Goal: Task Accomplishment & Management: Use online tool/utility

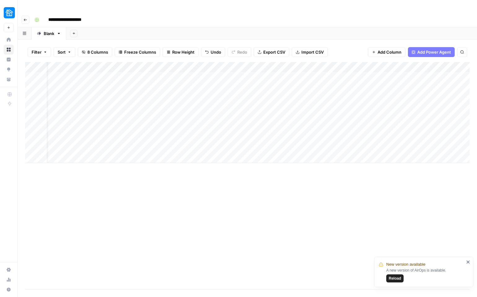
scroll to position [0, 16]
click at [11, 15] on img "Workspace: Neighbor" at bounding box center [9, 12] width 11 height 11
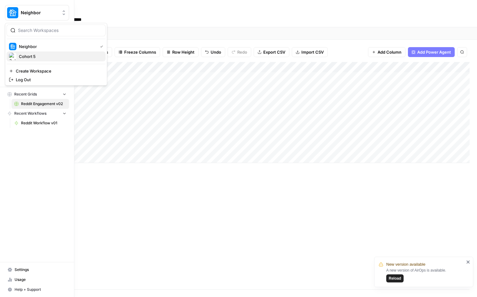
click at [29, 58] on span "Cohort 5" at bounding box center [60, 56] width 82 height 6
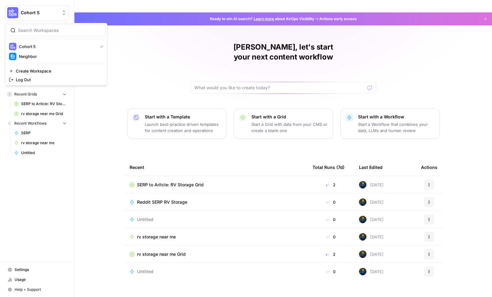
click at [33, 11] on span "Cohort 5" at bounding box center [40, 13] width 38 height 6
click at [35, 53] on div "Neighbor" at bounding box center [56, 56] width 94 height 7
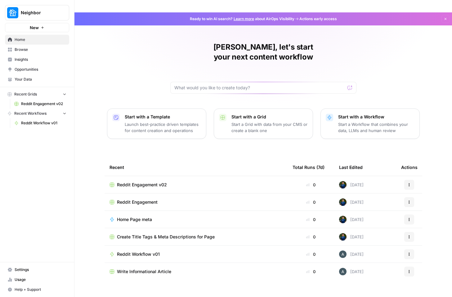
click at [141, 182] on span "Reddit Engagement v02" at bounding box center [142, 185] width 50 height 6
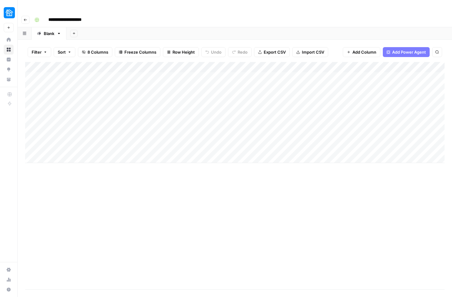
click at [81, 66] on div "Add Column" at bounding box center [234, 112] width 419 height 101
click at [79, 134] on div "Add Column" at bounding box center [234, 112] width 419 height 101
click at [61, 149] on div "Add Column" at bounding box center [234, 112] width 419 height 101
click at [63, 164] on div "Add Column" at bounding box center [234, 120] width 419 height 117
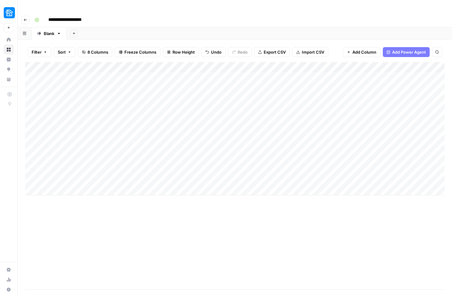
click at [63, 164] on div "Add Column" at bounding box center [234, 128] width 419 height 133
click at [62, 179] on div "Add Column" at bounding box center [234, 128] width 419 height 133
click at [61, 196] on div "Add Column" at bounding box center [234, 136] width 419 height 149
click at [65, 134] on div "Add Column" at bounding box center [234, 145] width 419 height 166
click at [72, 128] on div "Add Column" at bounding box center [234, 145] width 419 height 166
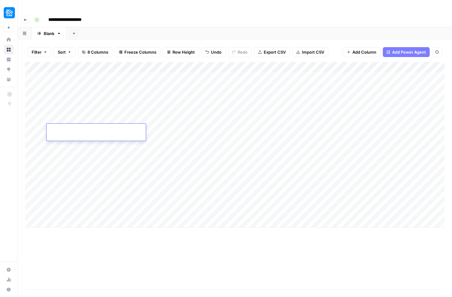
click at [72, 128] on textarea at bounding box center [95, 130] width 99 height 9
type textarea "*"
click at [84, 243] on div "Add Column" at bounding box center [234, 175] width 419 height 227
drag, startPoint x: 149, startPoint y: 82, endPoint x: 170, endPoint y: 117, distance: 41.0
click at [170, 117] on div "Add Column" at bounding box center [234, 145] width 419 height 166
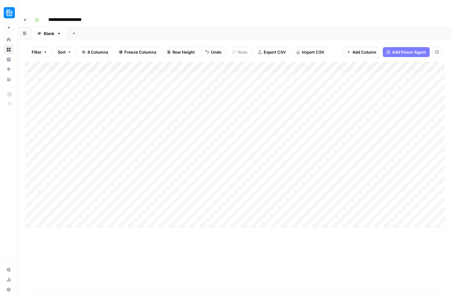
drag, startPoint x: 163, startPoint y: 123, endPoint x: 167, endPoint y: 164, distance: 41.5
click at [167, 164] on div "Add Column" at bounding box center [234, 145] width 419 height 166
drag, startPoint x: 155, startPoint y: 116, endPoint x: 160, endPoint y: 175, distance: 58.8
click at [160, 175] on div "Add Column" at bounding box center [234, 145] width 419 height 166
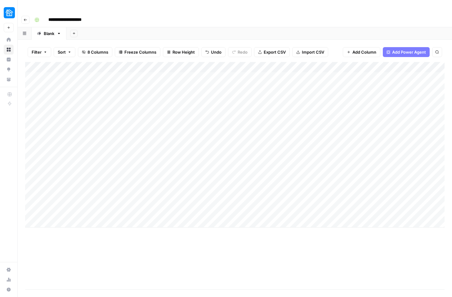
click at [79, 130] on div "Add Column" at bounding box center [234, 145] width 419 height 166
click at [69, 135] on div "Add Column" at bounding box center [234, 145] width 419 height 166
type textarea "**********"
type textarea "*******"
type textarea "**********"
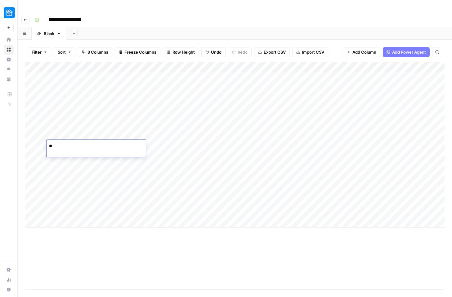
type textarea "*"
type textarea "**********"
click at [159, 151] on div "Add Column" at bounding box center [234, 145] width 419 height 166
type textarea "*******"
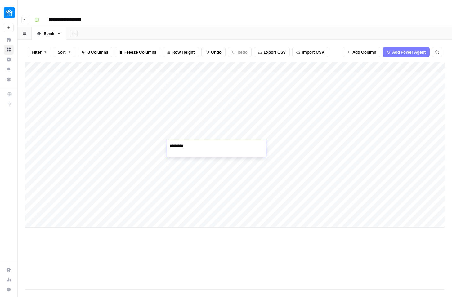
type textarea "**********"
click at [89, 170] on div "Add Column" at bounding box center [234, 145] width 419 height 166
type textarea "**********"
type textarea "*******"
type textarea "**********"
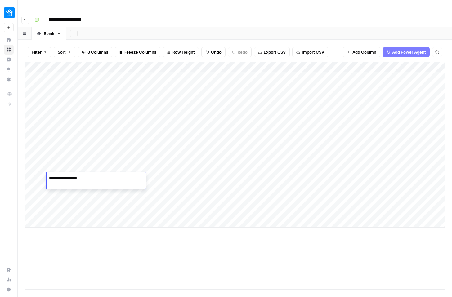
type textarea "**********"
type textarea "*******"
type textarea "**********"
click at [71, 207] on div "Add Column" at bounding box center [234, 145] width 419 height 166
click at [62, 226] on div "Add Column" at bounding box center [234, 153] width 419 height 182
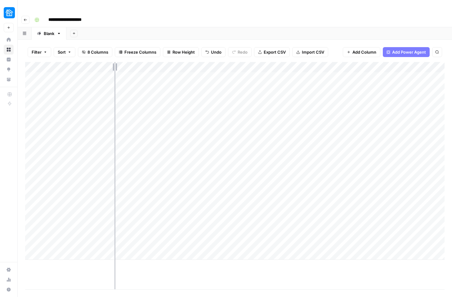
drag, startPoint x: 136, startPoint y: 55, endPoint x: 114, endPoint y: 56, distance: 22.4
click at [114, 62] on div "Add Column" at bounding box center [234, 161] width 419 height 198
drag, startPoint x: 144, startPoint y: 53, endPoint x: 153, endPoint y: 53, distance: 8.7
click at [153, 62] on div "Add Column" at bounding box center [234, 161] width 419 height 198
drag, startPoint x: 115, startPoint y: 53, endPoint x: 105, endPoint y: 56, distance: 10.9
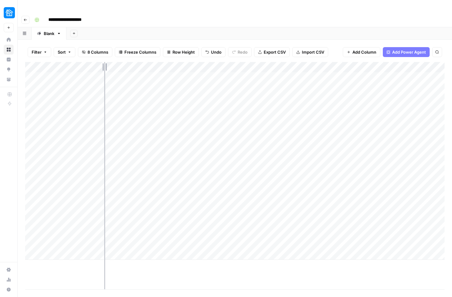
click at [105, 62] on div "Add Column" at bounding box center [234, 161] width 419 height 198
drag, startPoint x: 106, startPoint y: 55, endPoint x: 102, endPoint y: 55, distance: 3.8
click at [102, 62] on div "Add Column" at bounding box center [234, 161] width 419 height 198
click at [30, 133] on div "Add Column" at bounding box center [234, 161] width 419 height 198
click at [34, 182] on div "Add Column" at bounding box center [234, 161] width 419 height 198
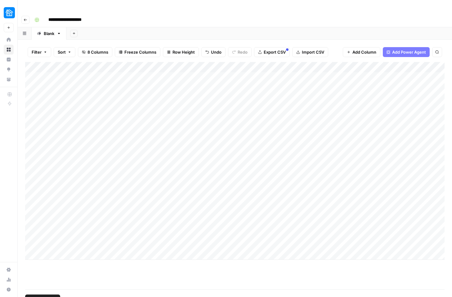
click at [33, 166] on div "Add Column" at bounding box center [234, 161] width 419 height 198
click at [33, 150] on div "Add Column" at bounding box center [234, 161] width 419 height 198
click at [41, 146] on div "Add Column" at bounding box center [234, 161] width 419 height 198
click at [42, 130] on div "Add Column" at bounding box center [234, 161] width 419 height 198
click at [42, 159] on div "Add Column" at bounding box center [234, 161] width 419 height 198
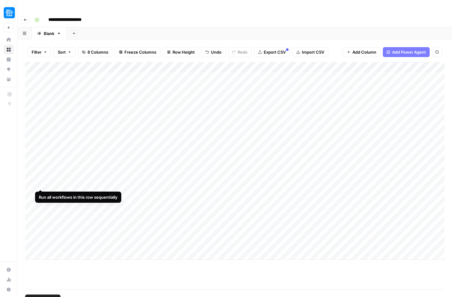
click at [43, 178] on div "Add Column" at bounding box center [234, 161] width 419 height 198
click at [30, 181] on div "Add Column" at bounding box center [234, 161] width 419 height 198
click at [30, 164] on div "Add Column" at bounding box center [234, 161] width 419 height 198
click at [30, 147] on div "Add Column" at bounding box center [234, 161] width 419 height 198
click at [30, 128] on div "Add Column" at bounding box center [234, 161] width 419 height 198
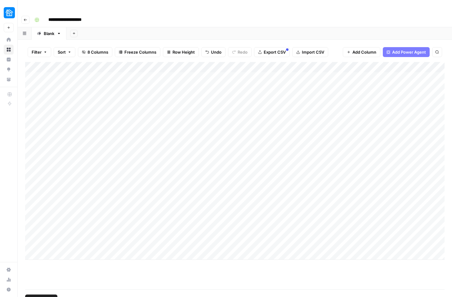
click at [31, 131] on div "Add Column" at bounding box center [234, 161] width 419 height 198
click at [385, 127] on div "Add Column" at bounding box center [234, 161] width 419 height 198
click at [405, 129] on div "Add Column" at bounding box center [234, 161] width 419 height 198
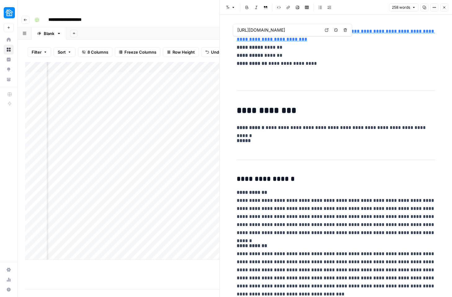
click at [277, 41] on link "**********" at bounding box center [336, 35] width 198 height 13
click at [268, 31] on input "https://www.reddit.com/r/Seattle/comments/1ktjx83/seattles_only_homeless_rv_par…" at bounding box center [278, 30] width 82 height 6
click at [261, 42] on link "**********" at bounding box center [336, 35] width 198 height 13
click at [260, 42] on link "**********" at bounding box center [336, 35] width 198 height 13
click at [278, 40] on link "**********" at bounding box center [336, 35] width 198 height 13
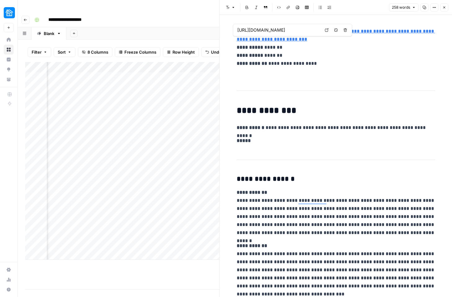
click at [327, 29] on icon at bounding box center [326, 30] width 3 height 3
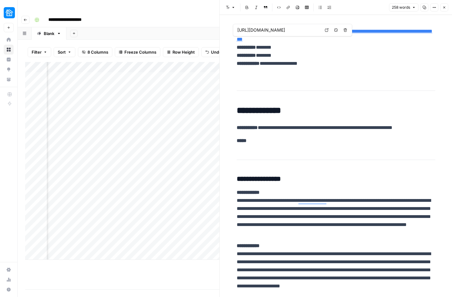
click at [445, 9] on icon "button" at bounding box center [444, 8] width 4 height 4
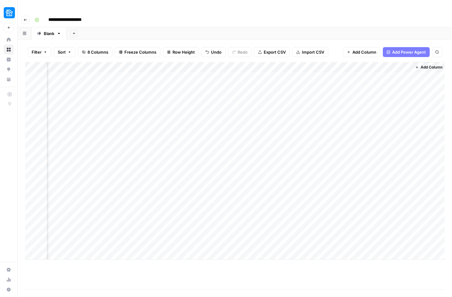
scroll to position [0, 88]
click at [381, 145] on div "Add Column" at bounding box center [234, 161] width 419 height 198
click at [372, 152] on div "Add Column" at bounding box center [234, 161] width 419 height 198
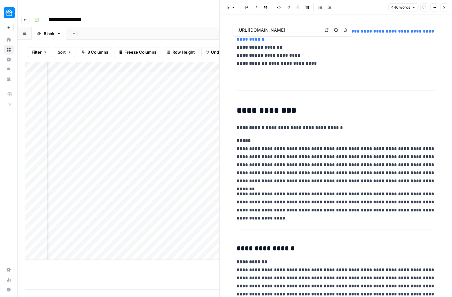
click at [293, 40] on link "**********" at bounding box center [336, 35] width 198 height 13
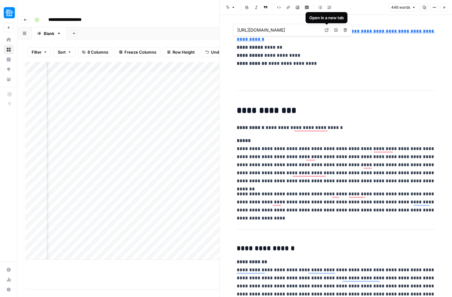
click at [328, 31] on link "Open in a new tab" at bounding box center [326, 30] width 8 height 8
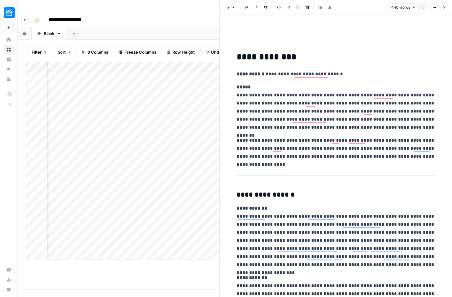
scroll to position [54, 0]
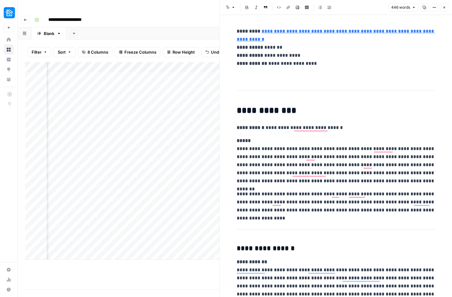
click at [442, 8] on icon "button" at bounding box center [444, 8] width 4 height 4
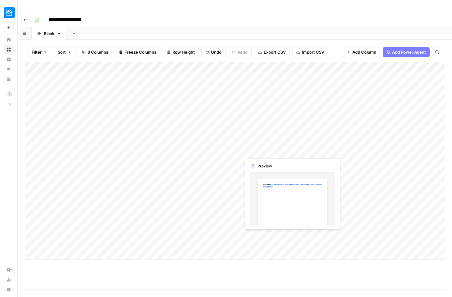
click at [262, 150] on div "Add Column" at bounding box center [234, 161] width 419 height 198
click at [290, 145] on div "Add Column" at bounding box center [234, 161] width 419 height 198
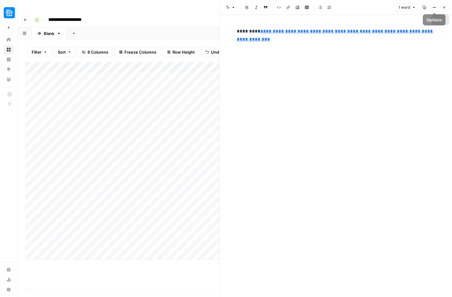
click at [442, 7] on icon "button" at bounding box center [444, 8] width 4 height 4
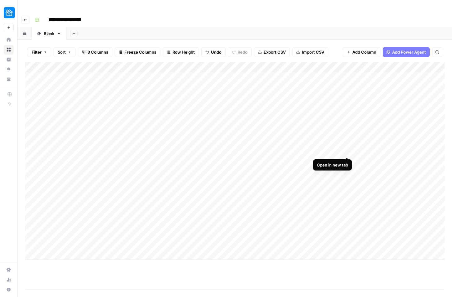
click at [347, 144] on div "Add Column" at bounding box center [234, 161] width 419 height 198
click at [339, 146] on div "Add Column" at bounding box center [234, 161] width 419 height 198
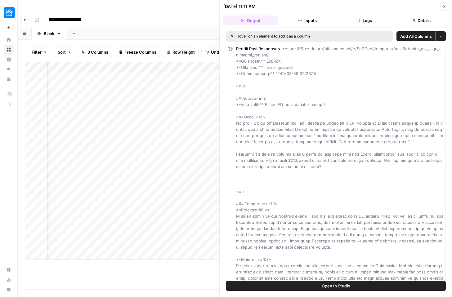
click at [443, 7] on icon "button" at bounding box center [444, 7] width 2 height 2
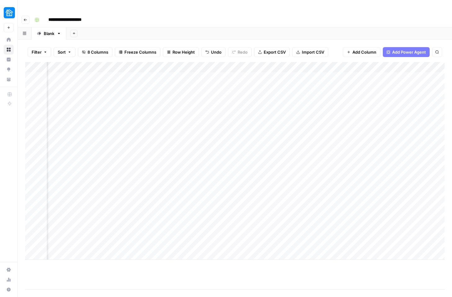
scroll to position [0, 88]
click at [367, 166] on div "Add Column" at bounding box center [234, 161] width 419 height 198
click at [404, 162] on div "Add Column" at bounding box center [234, 161] width 419 height 198
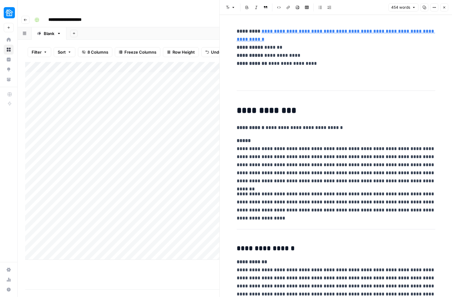
scroll to position [0, 313]
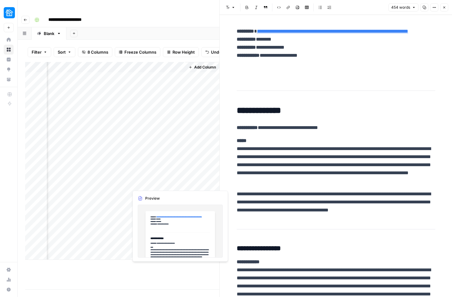
click at [147, 179] on div "Add Column" at bounding box center [122, 161] width 194 height 198
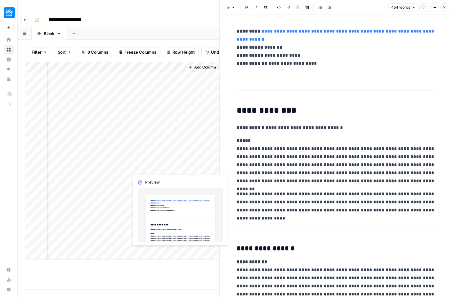
click at [149, 166] on div "Add Column" at bounding box center [122, 161] width 194 height 198
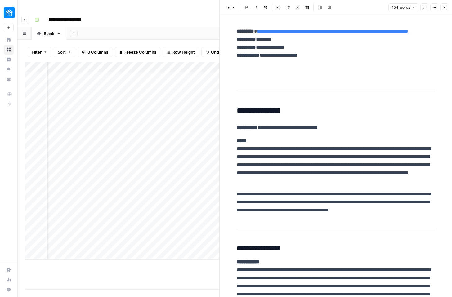
scroll to position [0, 0]
click at [444, 10] on button "Close" at bounding box center [444, 7] width 8 height 8
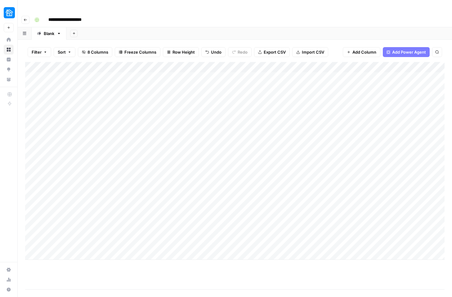
click at [75, 196] on div "Add Column" at bounding box center [234, 161] width 419 height 198
type textarea "**********"
click at [180, 192] on div at bounding box center [207, 196] width 70 height 17
click at [179, 195] on div at bounding box center [207, 196] width 70 height 17
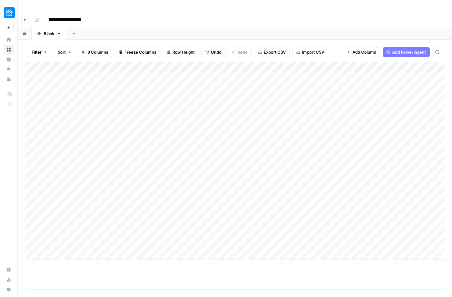
click at [39, 195] on div "Add Column" at bounding box center [234, 161] width 419 height 198
click at [309, 194] on div "Add Column" at bounding box center [234, 161] width 419 height 198
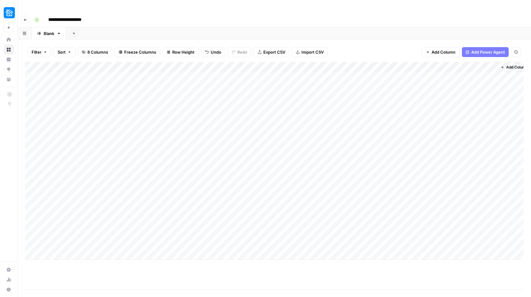
scroll to position [0, 8]
click at [460, 199] on div "Add Column" at bounding box center [274, 161] width 499 height 198
click at [486, 195] on div "Add Column" at bounding box center [274, 161] width 499 height 198
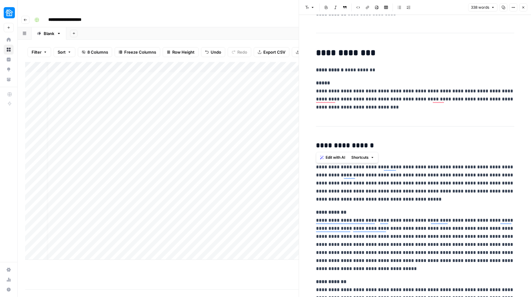
scroll to position [42, 0]
click at [403, 200] on p "**********" at bounding box center [415, 179] width 198 height 48
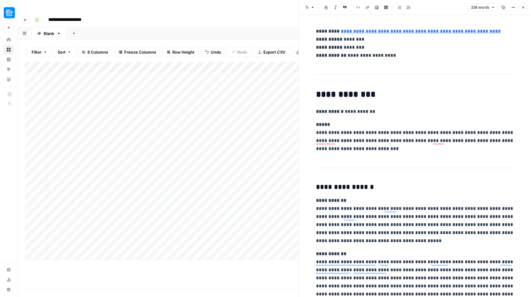
scroll to position [69, 0]
click at [492, 11] on button "Close" at bounding box center [524, 7] width 8 height 8
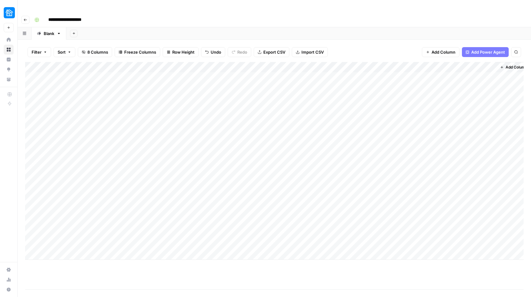
click at [65, 220] on div "Add Column" at bounding box center [274, 161] width 499 height 198
click at [64, 218] on div "Add Column" at bounding box center [274, 161] width 499 height 198
click at [64, 218] on div at bounding box center [95, 212] width 99 height 17
click at [68, 212] on textarea at bounding box center [95, 210] width 99 height 9
type textarea "**********"
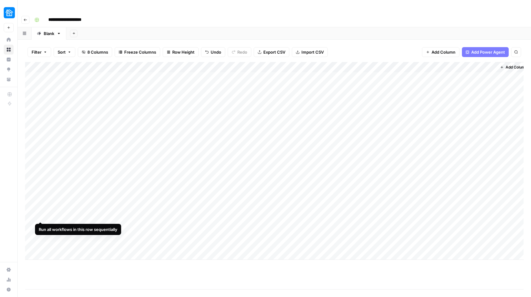
click at [40, 210] on div "Add Column" at bounding box center [274, 161] width 499 height 198
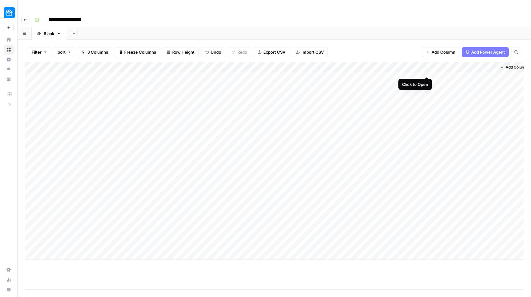
click at [428, 66] on div "Add Column" at bounding box center [274, 161] width 499 height 198
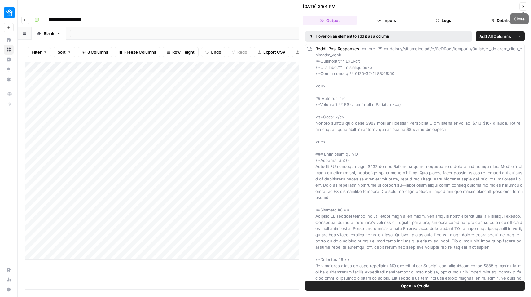
click at [492, 7] on icon "button" at bounding box center [524, 7] width 4 height 4
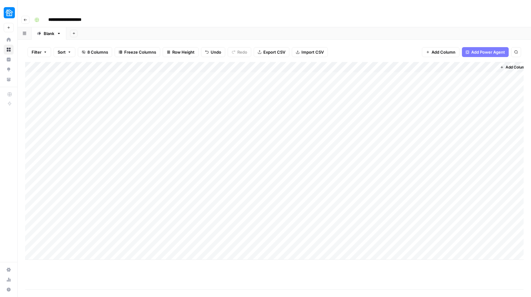
scroll to position [0, 8]
click at [483, 209] on div "Add Column" at bounding box center [274, 161] width 499 height 198
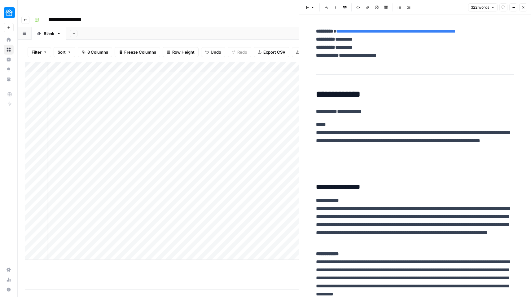
click at [492, 11] on button "Close" at bounding box center [524, 7] width 8 height 8
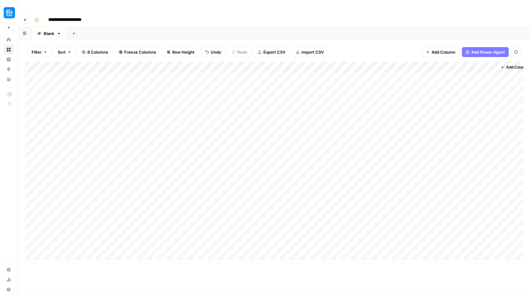
click at [226, 62] on div "Add Column" at bounding box center [274, 161] width 499 height 198
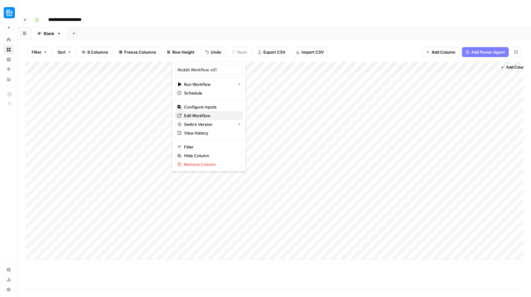
click at [206, 118] on span "Edit Workflow" at bounding box center [211, 116] width 54 height 6
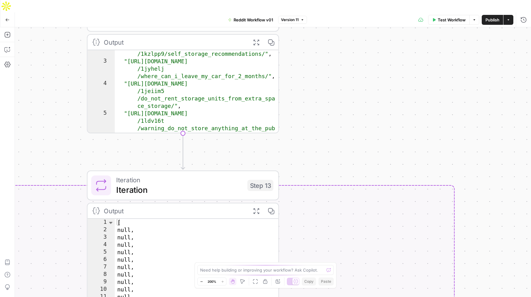
scroll to position [7, 0]
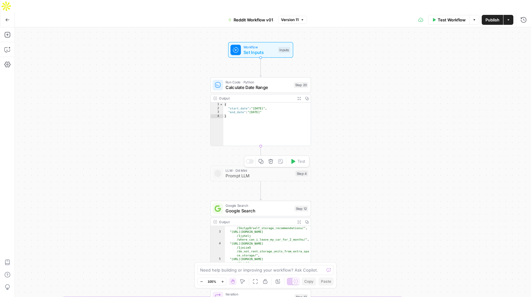
click at [267, 172] on span "Prompt LLM" at bounding box center [259, 175] width 67 height 7
click at [233, 168] on div "LLM · O4 Mini Prompt LLM Step 4 Copy step Delete step Add Note Test" at bounding box center [260, 173] width 101 height 15
click at [234, 172] on span "Prompt LLM" at bounding box center [259, 175] width 67 height 7
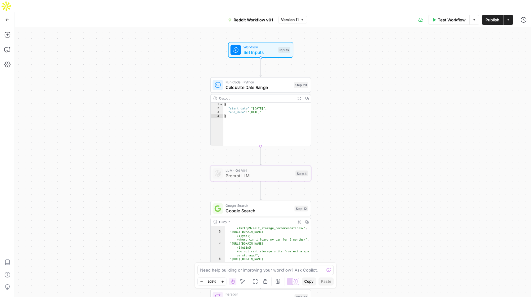
click at [338, 81] on div "true true false false Workflow Set Inputs Inputs Run Code · Python Calculate Da…" at bounding box center [273, 168] width 516 height 282
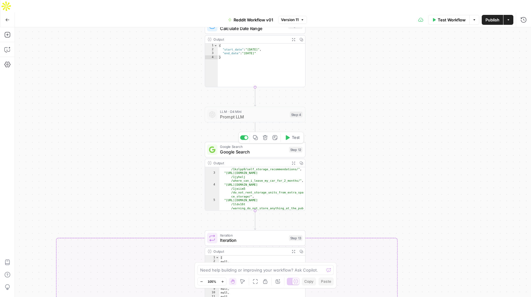
click at [244, 148] on span "Google Search" at bounding box center [253, 151] width 66 height 7
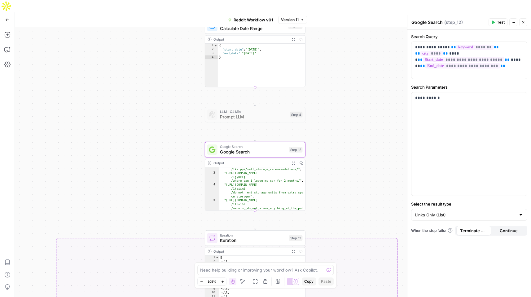
click at [252, 160] on div "Output" at bounding box center [251, 162] width 74 height 5
click at [514, 20] on button "Actions" at bounding box center [514, 22] width 8 height 8
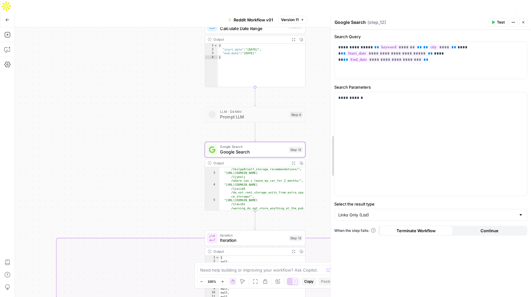
drag, startPoint x: 408, startPoint y: 28, endPoint x: 332, endPoint y: 38, distance: 77.0
click at [512, 23] on icon "button" at bounding box center [514, 22] width 4 height 4
click at [429, 29] on header "Google Search Google Search ( step_12 ) Test Actions Close" at bounding box center [431, 22] width 200 height 15
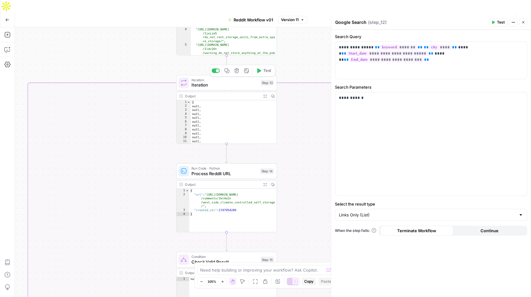
click at [207, 82] on span "Iteration" at bounding box center [225, 85] width 66 height 7
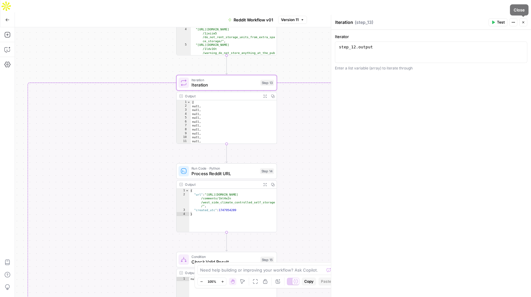
click at [525, 24] on icon "button" at bounding box center [524, 22] width 4 height 4
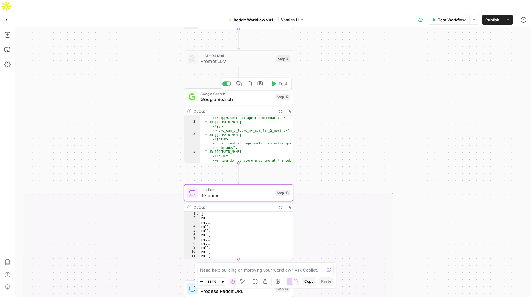
click at [243, 96] on span "Google Search" at bounding box center [237, 99] width 72 height 7
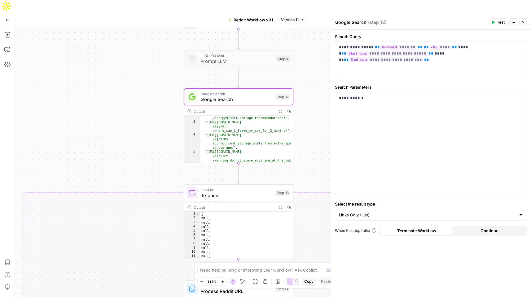
type textarea "**********"
click at [238, 112] on div ""https://www.reddit.com/r/UCSD/comments /1kzlpp9/self_storage_recommendations/"…" at bounding box center [246, 148] width 93 height 72
click at [12, 14] on button "Go Back" at bounding box center [7, 19] width 11 height 11
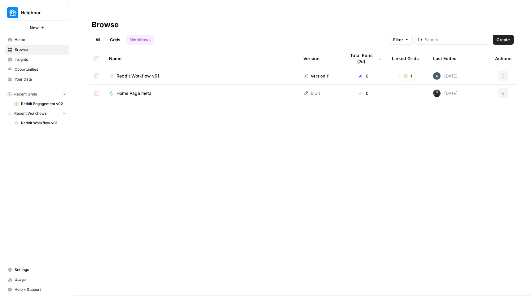
click at [143, 73] on span "Reddit Workflow v01" at bounding box center [138, 76] width 43 height 6
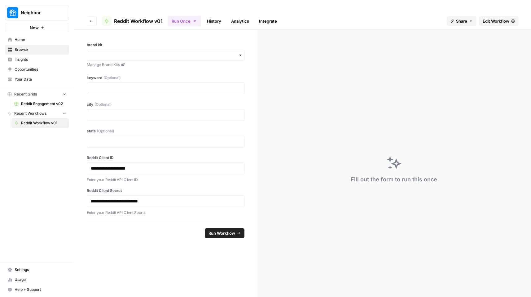
click at [94, 16] on button "Go back" at bounding box center [92, 21] width 10 height 10
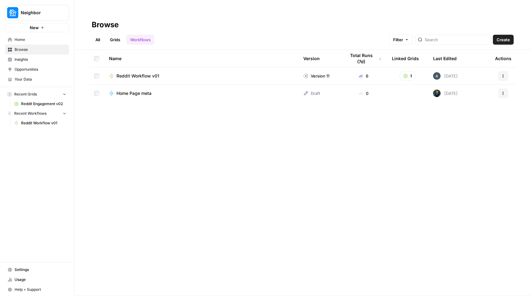
click at [27, 39] on span "Home" at bounding box center [41, 40] width 52 height 6
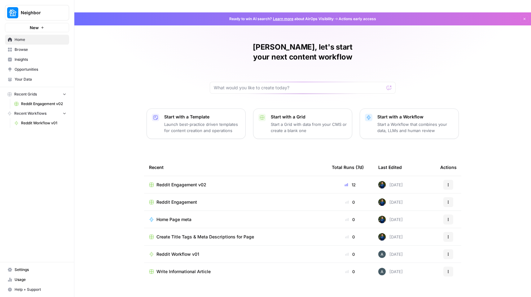
click at [450, 183] on icon "button" at bounding box center [449, 185] width 4 height 4
click at [174, 182] on span "Reddit Engagement v02" at bounding box center [182, 185] width 50 height 6
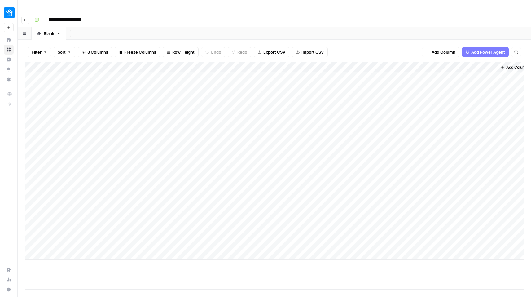
click at [214, 65] on div "Add Column" at bounding box center [274, 161] width 499 height 198
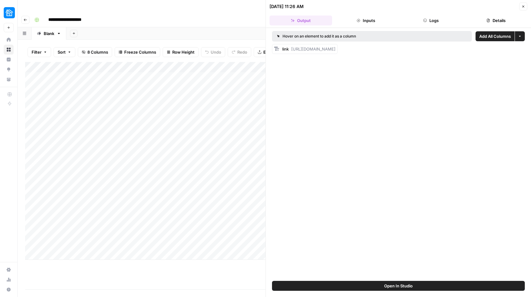
click at [426, 23] on button "Logs" at bounding box center [431, 20] width 63 height 10
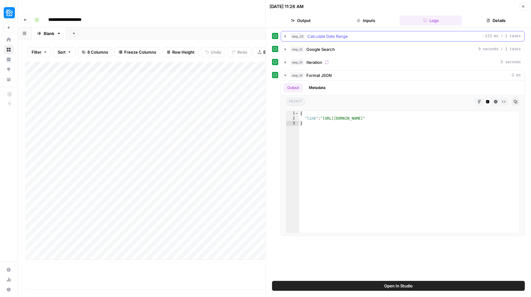
click at [283, 37] on icon "button" at bounding box center [285, 36] width 5 height 5
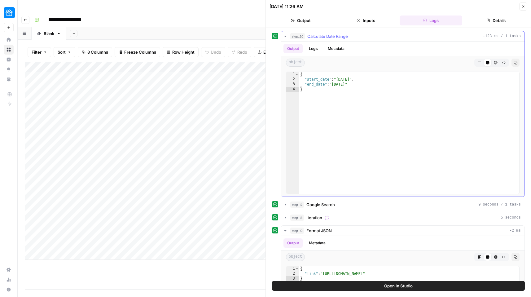
click at [283, 37] on icon "button" at bounding box center [285, 36] width 5 height 5
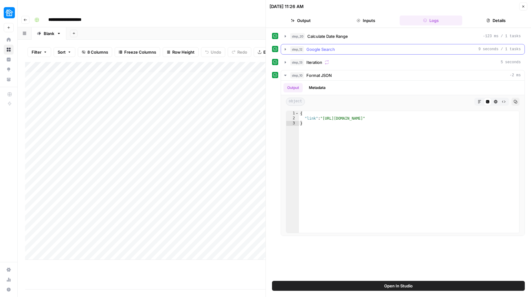
click at [284, 47] on icon "button" at bounding box center [285, 49] width 5 height 5
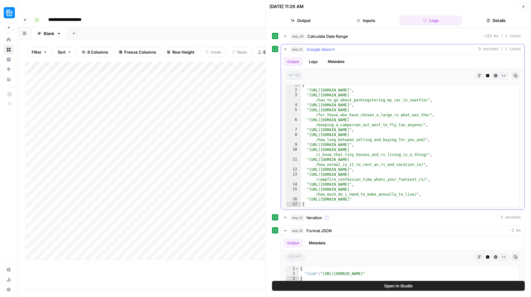
click at [284, 49] on icon "button" at bounding box center [285, 49] width 5 height 5
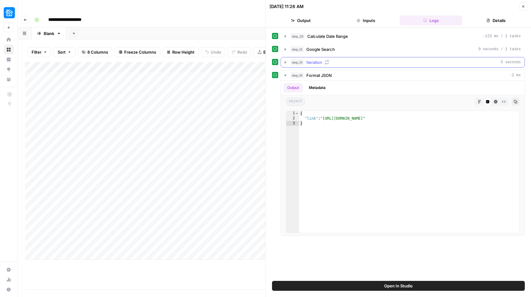
click at [287, 64] on icon "button" at bounding box center [285, 62] width 5 height 5
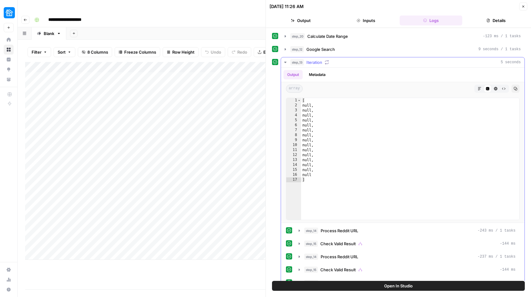
click at [287, 64] on icon "button" at bounding box center [285, 62] width 5 height 5
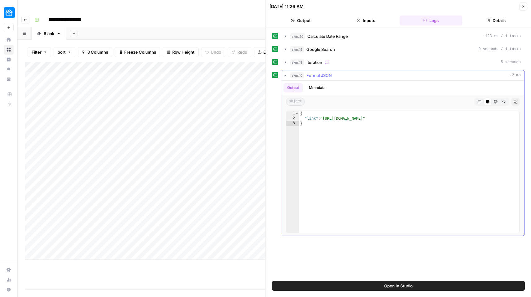
click at [287, 75] on icon "button" at bounding box center [285, 75] width 5 height 5
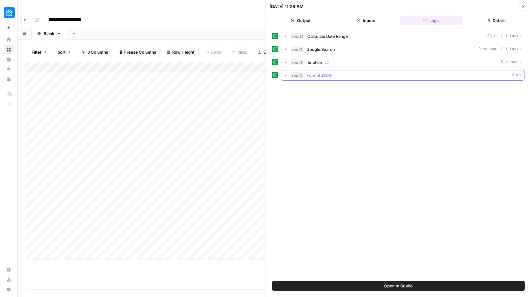
click at [287, 75] on icon "button" at bounding box center [285, 75] width 5 height 5
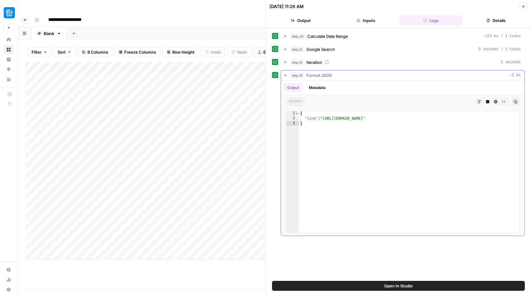
click at [287, 75] on icon "button" at bounding box center [285, 75] width 5 height 5
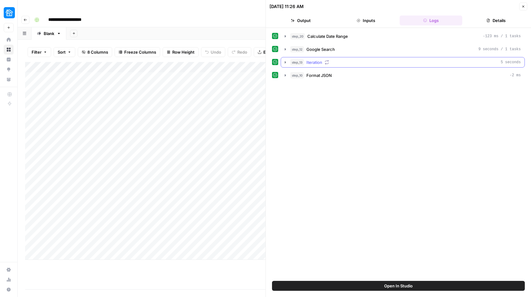
click at [285, 63] on icon "button" at bounding box center [285, 62] width 1 height 2
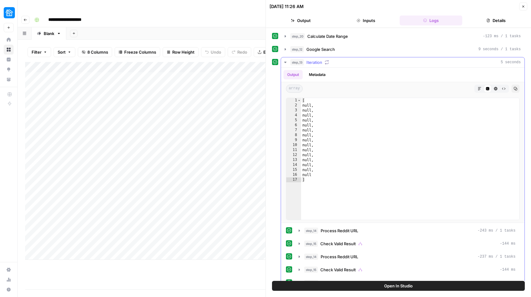
click at [285, 63] on icon "button" at bounding box center [285, 62] width 5 height 5
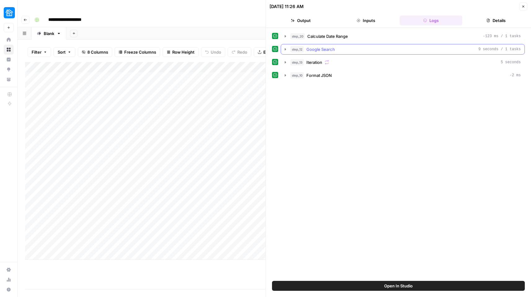
click at [285, 53] on button "step_12 Google Search 9 seconds / 1 tasks" at bounding box center [403, 49] width 244 height 10
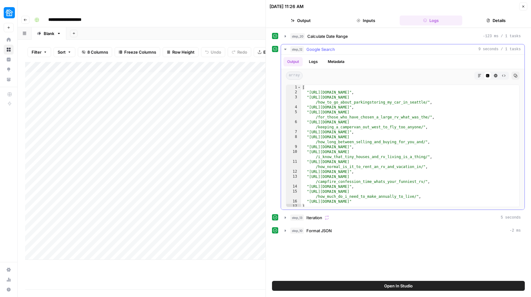
click at [285, 50] on icon "button" at bounding box center [285, 49] width 2 height 1
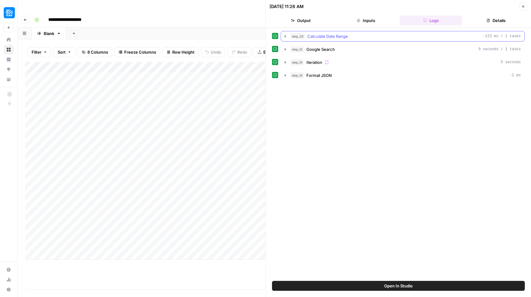
click at [287, 39] on button "step_20 Calculate Date Range -123 ms / 1 tasks" at bounding box center [403, 36] width 244 height 10
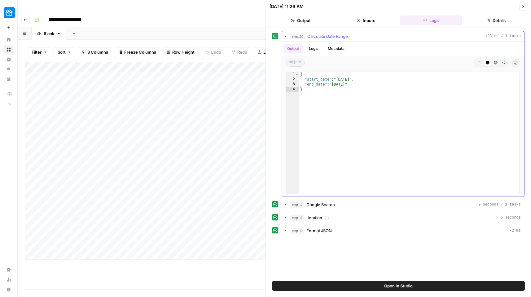
click at [287, 39] on button "step_20 Calculate Date Range -123 ms / 1 tasks" at bounding box center [403, 36] width 244 height 10
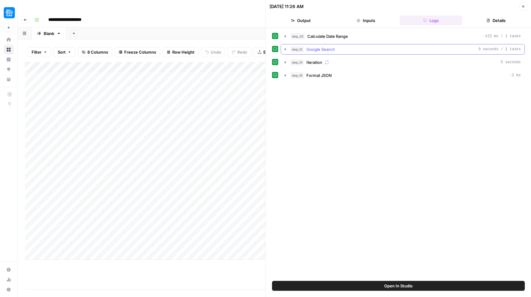
click at [287, 47] on icon "button" at bounding box center [285, 49] width 5 height 5
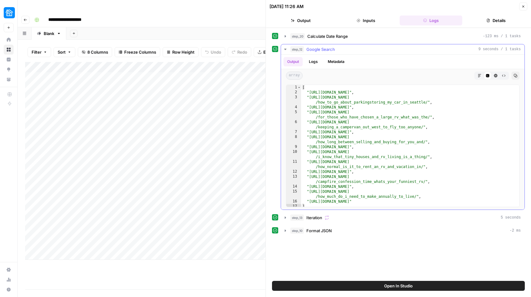
click at [315, 62] on button "Logs" at bounding box center [313, 61] width 16 height 9
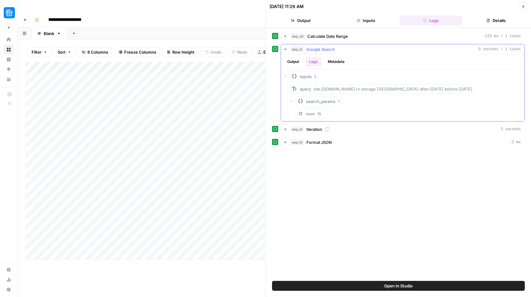
click at [285, 49] on icon "button" at bounding box center [285, 49] width 2 height 1
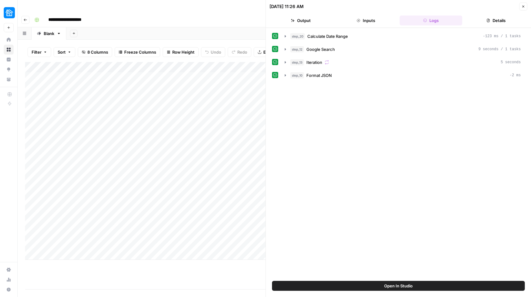
click at [345, 173] on div "step_20 Calculate Date Range -123 ms / 1 tasks step_12 Google Search 9 seconds …" at bounding box center [398, 154] width 253 height 247
click at [363, 24] on button "Inputs" at bounding box center [366, 20] width 63 height 10
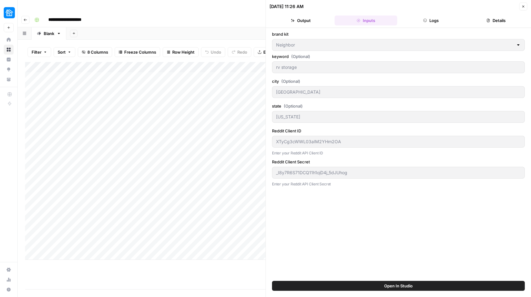
click at [431, 23] on button "Logs" at bounding box center [431, 20] width 63 height 10
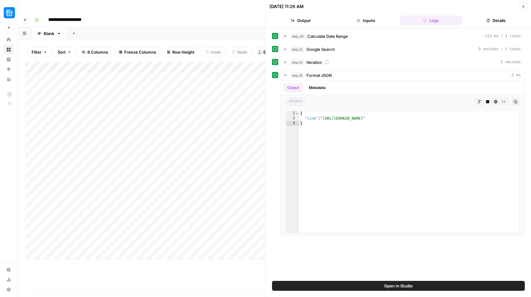
click at [357, 24] on button "Inputs" at bounding box center [366, 20] width 63 height 10
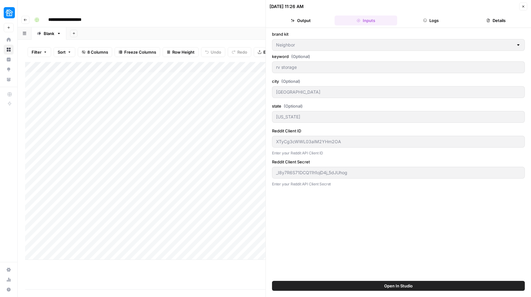
click at [430, 18] on button "Logs" at bounding box center [431, 20] width 63 height 10
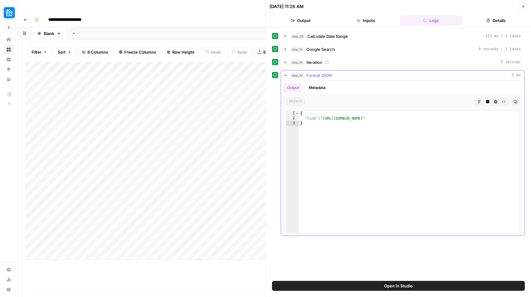
click at [286, 75] on icon "button" at bounding box center [285, 75] width 5 height 5
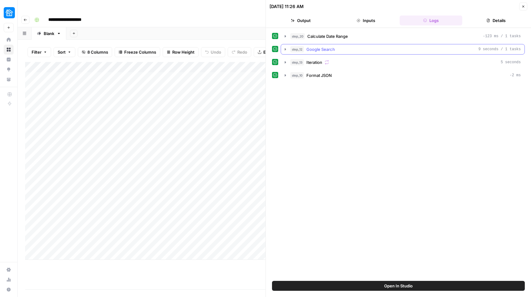
click at [286, 49] on icon "button" at bounding box center [285, 49] width 1 height 2
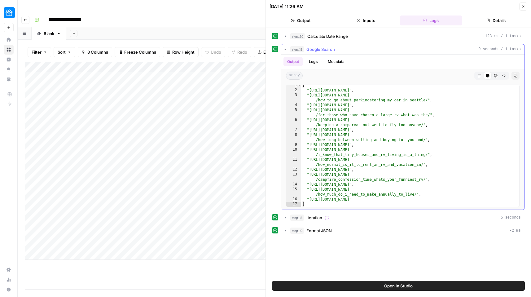
scroll to position [2, 0]
click at [337, 96] on div "[ "https://www.reddit.com/r/GoRVing/comments/1kytn7e/store_rv_using_thousand_tr…" at bounding box center [410, 149] width 218 height 132
type textarea "**********"
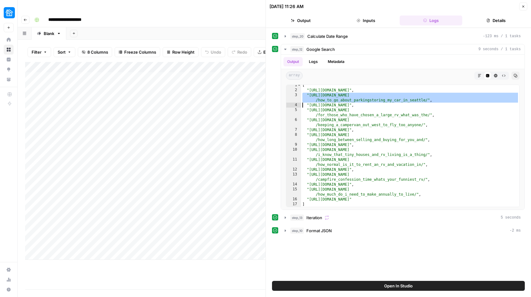
click at [520, 7] on button "Close" at bounding box center [524, 6] width 8 height 8
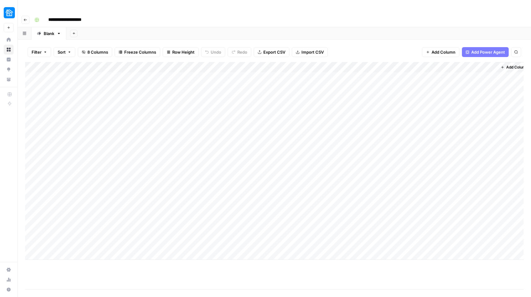
scroll to position [0, 8]
click at [386, 62] on div "Add Column" at bounding box center [274, 161] width 499 height 198
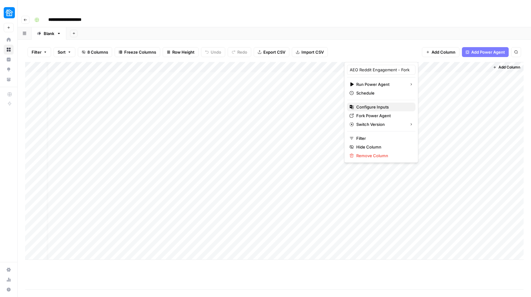
click at [375, 108] on span "Configure Inputs" at bounding box center [383, 107] width 54 height 6
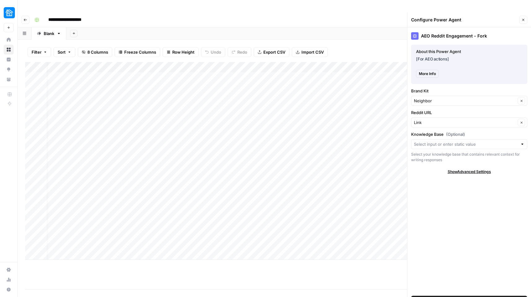
click at [523, 18] on icon "button" at bounding box center [524, 20] width 4 height 4
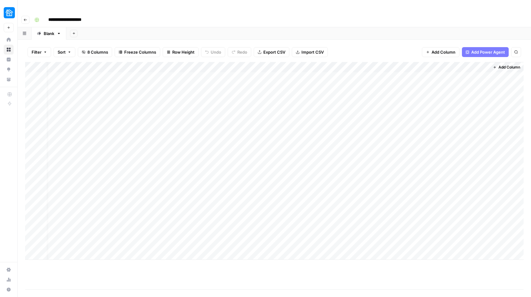
click at [418, 62] on div "Add Column" at bounding box center [274, 161] width 499 height 198
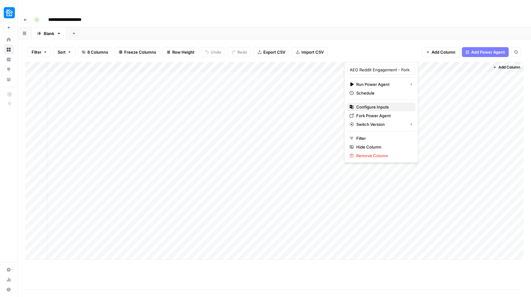
click at [375, 109] on span "Configure Inputs" at bounding box center [383, 107] width 54 height 6
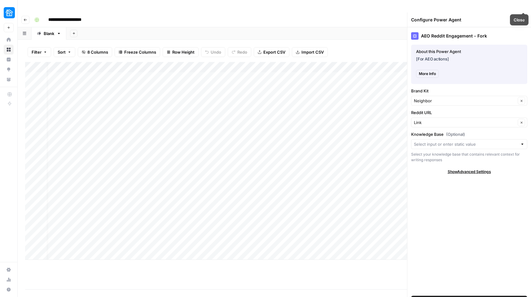
click at [522, 18] on icon "button" at bounding box center [524, 20] width 4 height 4
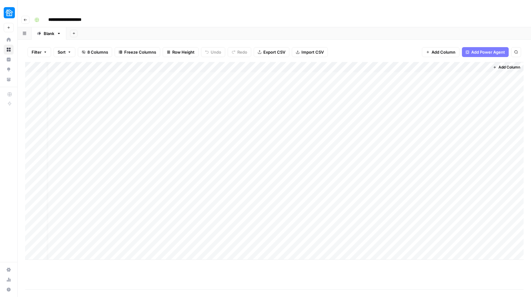
click at [371, 69] on div "Add Column" at bounding box center [274, 161] width 499 height 198
click at [368, 66] on div "Add Column" at bounding box center [274, 161] width 499 height 198
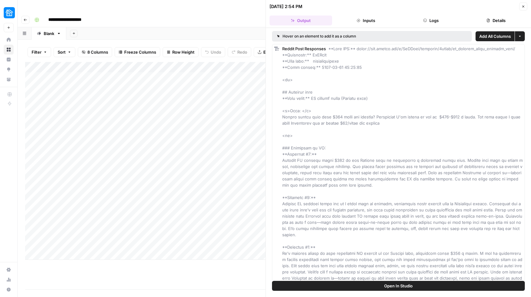
click at [525, 7] on span "Close" at bounding box center [525, 7] width 0 height 0
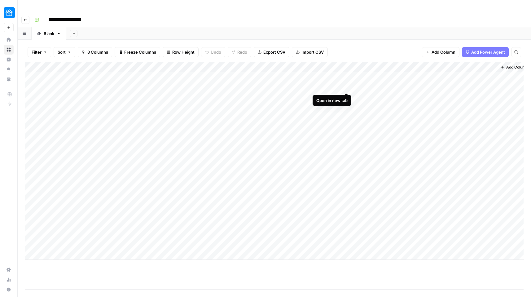
click at [347, 82] on div "Add Column" at bounding box center [274, 161] width 499 height 198
click at [387, 69] on div "Add Column" at bounding box center [274, 161] width 499 height 198
click at [427, 64] on div "Add Column" at bounding box center [274, 161] width 499 height 198
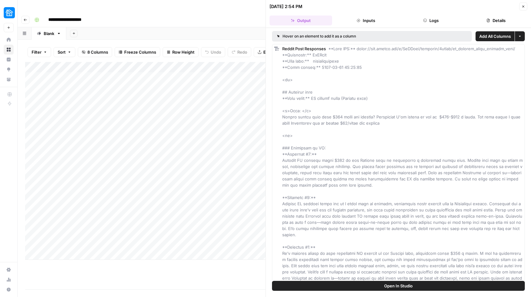
click at [524, 6] on icon "button" at bounding box center [524, 7] width 4 height 4
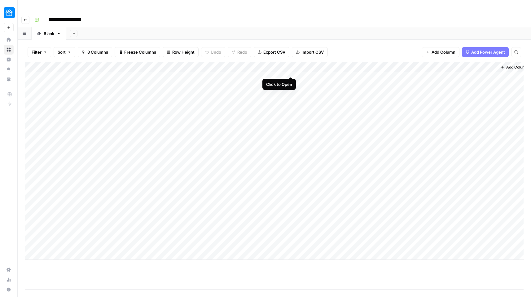
click at [292, 64] on div "Add Column" at bounding box center [274, 161] width 499 height 198
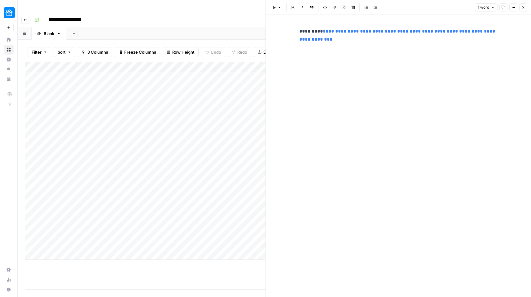
click at [228, 15] on div "**********" at bounding box center [278, 20] width 493 height 10
click at [524, 7] on icon "button" at bounding box center [524, 8] width 4 height 4
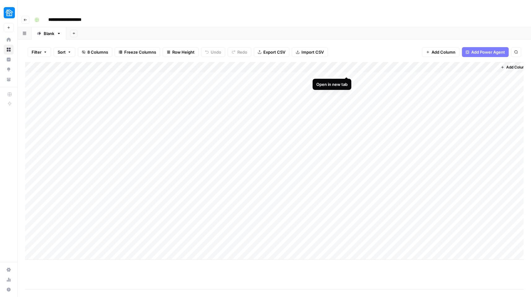
click at [346, 65] on div "Add Column" at bounding box center [274, 161] width 499 height 198
click at [227, 66] on div "Add Column" at bounding box center [274, 161] width 499 height 198
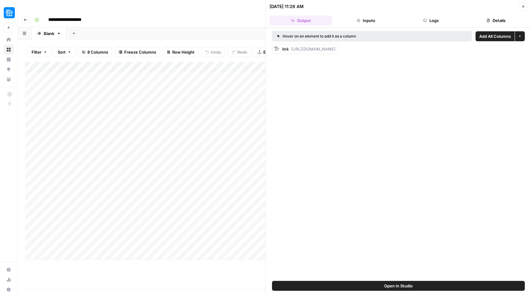
click at [434, 15] on button "Logs" at bounding box center [431, 20] width 63 height 10
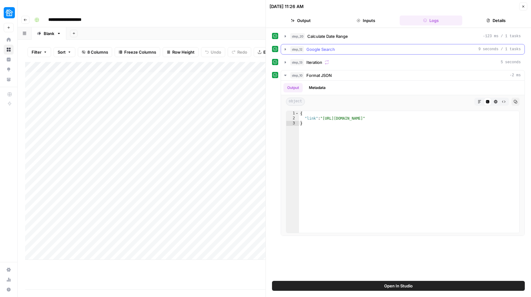
click at [285, 53] on button "step_12 Google Search 9 seconds / 1 tasks" at bounding box center [403, 49] width 244 height 10
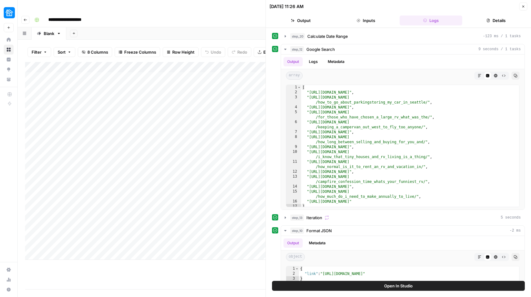
click at [524, 5] on icon "button" at bounding box center [524, 7] width 4 height 4
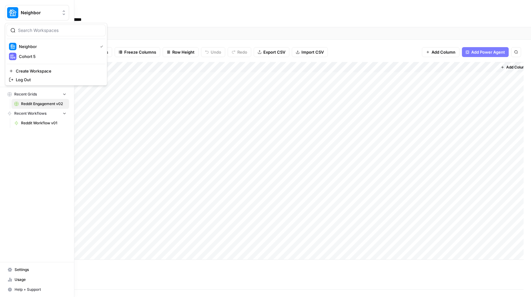
click at [32, 15] on span "Neighbor" at bounding box center [40, 13] width 38 height 6
click at [33, 56] on span "Cohort 5" at bounding box center [60, 56] width 82 height 6
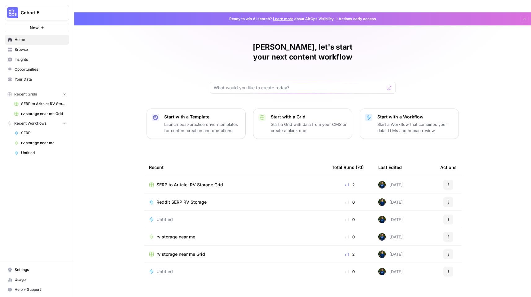
click at [190, 199] on span "Reddit SERP RV Storage" at bounding box center [182, 202] width 50 height 6
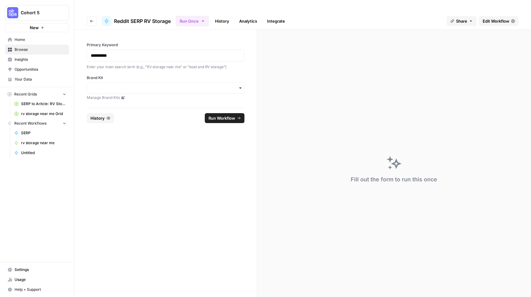
click at [199, 82] on div "button" at bounding box center [166, 87] width 158 height 11
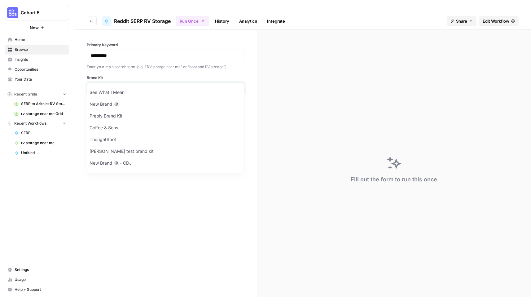
click at [122, 85] on input "Brand Kit" at bounding box center [166, 88] width 150 height 6
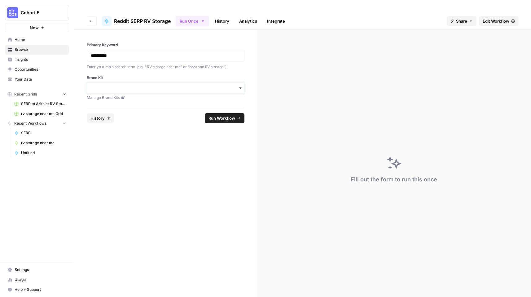
type input "Neighbor"
click at [111, 95] on div "Neighbor" at bounding box center [165, 92] width 157 height 12
click at [124, 85] on input "Brand Kit" at bounding box center [166, 88] width 150 height 6
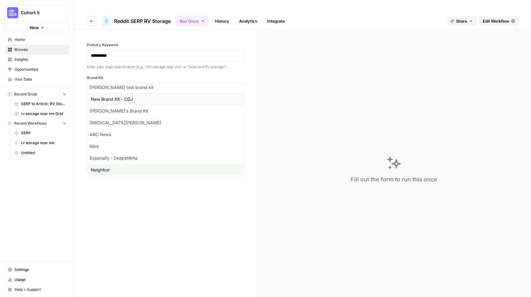
scroll to position [69, 0]
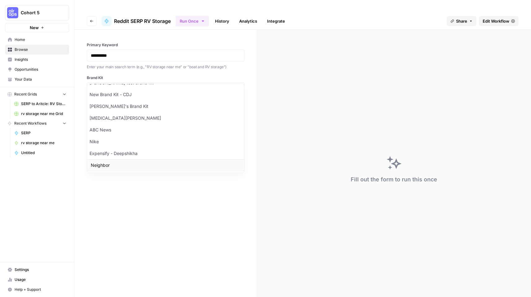
click at [111, 165] on div "Neighbor" at bounding box center [165, 165] width 157 height 12
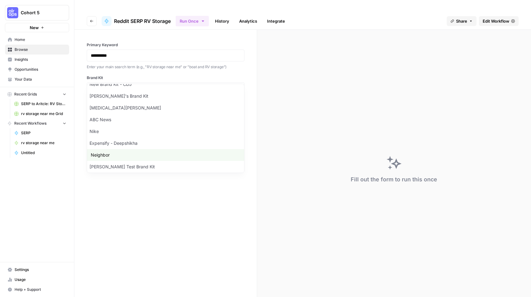
click at [114, 216] on form "**********" at bounding box center [165, 170] width 183 height 280
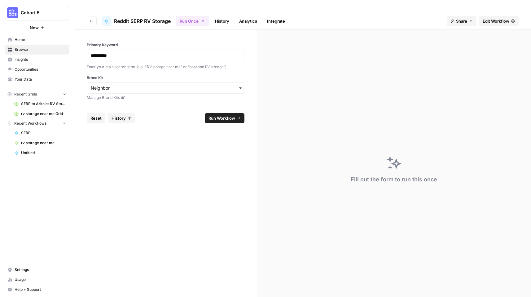
click at [209, 113] on button "Run Workflow" at bounding box center [225, 118] width 40 height 10
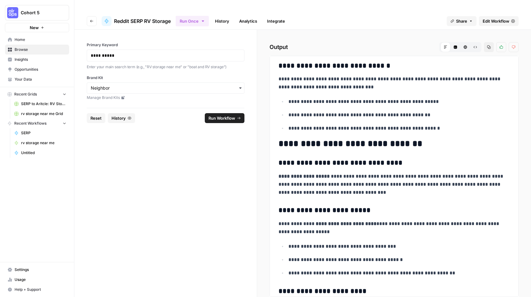
scroll to position [0, 0]
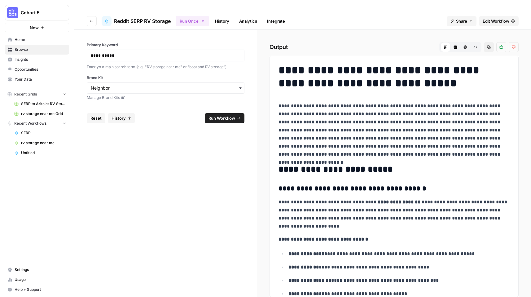
click at [154, 17] on span "Reddit SERP RV Storage" at bounding box center [142, 20] width 57 height 7
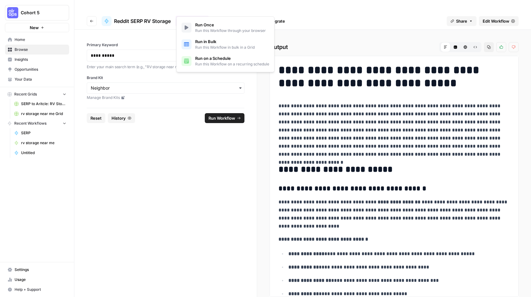
click at [203, 16] on button "Run Once" at bounding box center [192, 21] width 33 height 11
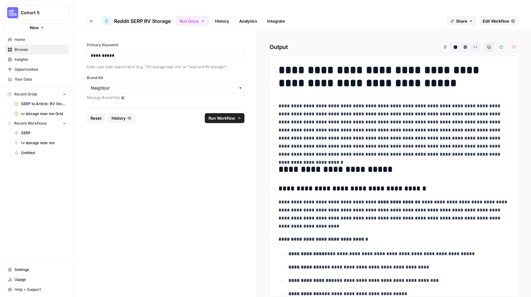
click at [225, 16] on link "History" at bounding box center [222, 21] width 22 height 10
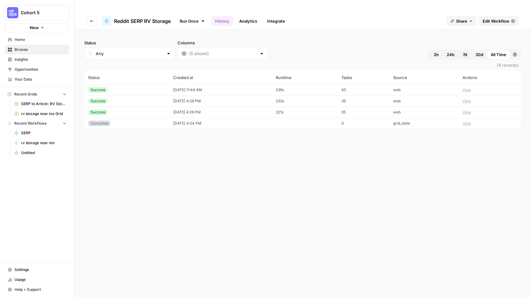
click at [194, 16] on link "Run Once" at bounding box center [192, 21] width 33 height 11
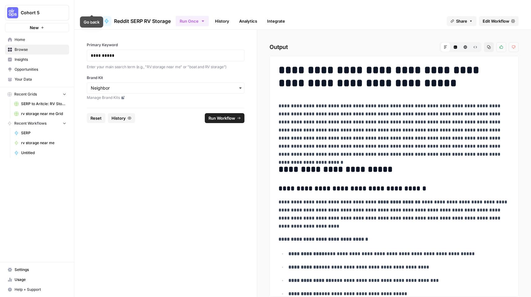
click at [92, 16] on button "Go back" at bounding box center [92, 21] width 10 height 10
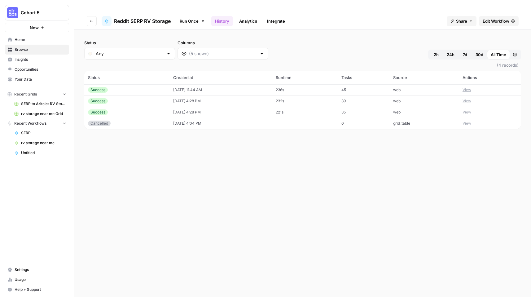
click at [91, 16] on button "Go back" at bounding box center [92, 21] width 10 height 10
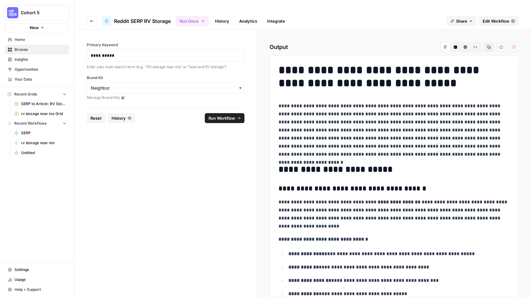
click at [91, 16] on button "Go back" at bounding box center [92, 21] width 10 height 10
click at [36, 50] on span "Browse" at bounding box center [41, 50] width 52 height 6
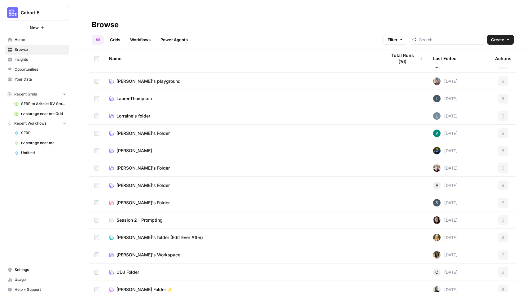
scroll to position [290, 0]
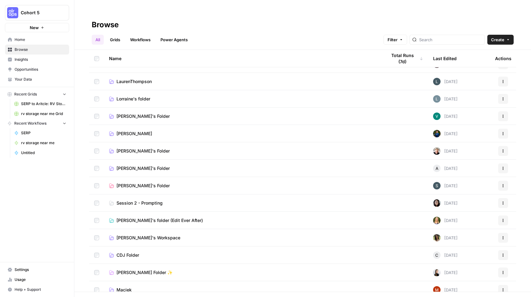
click at [124, 130] on span "[PERSON_NAME]" at bounding box center [135, 133] width 36 height 6
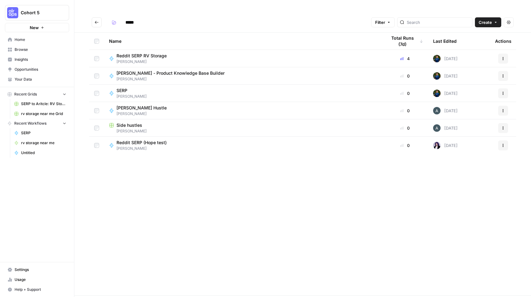
click at [146, 146] on span "[PERSON_NAME]" at bounding box center [144, 149] width 55 height 6
type input "*****"
click at [135, 53] on span "Reddit SERP RV Storage" at bounding box center [142, 56] width 50 height 6
type input "*****"
click at [142, 87] on div "SERP Casey" at bounding box center [243, 93] width 268 height 12
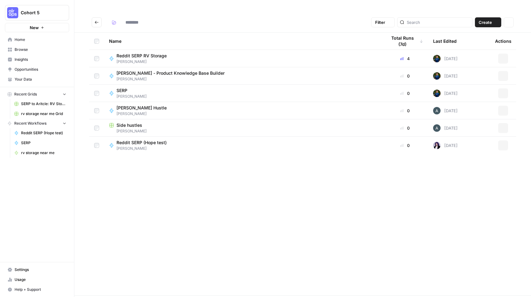
type input "*****"
click at [65, 95] on icon "button" at bounding box center [64, 94] width 4 height 4
click at [69, 104] on nav "Recent Workflows Reddit SERP (Hope test) SERP rv storage near me" at bounding box center [37, 118] width 74 height 39
click at [64, 102] on icon "button" at bounding box center [64, 103] width 4 height 4
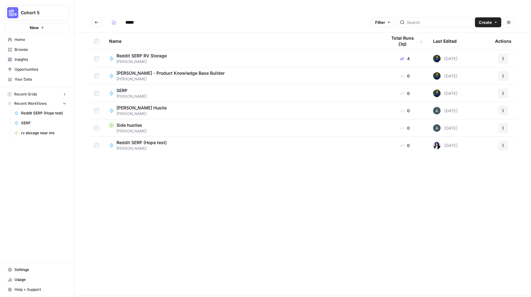
click at [63, 92] on icon "button" at bounding box center [64, 94] width 4 height 4
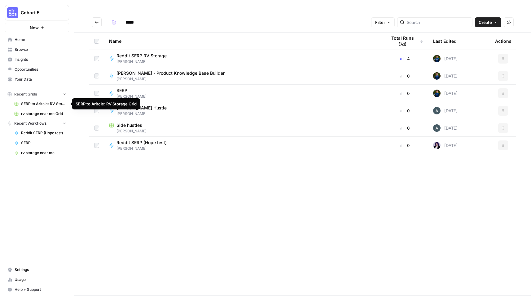
click at [42, 105] on span "SERP to Aritcle: RV Storage Grid" at bounding box center [43, 104] width 45 height 6
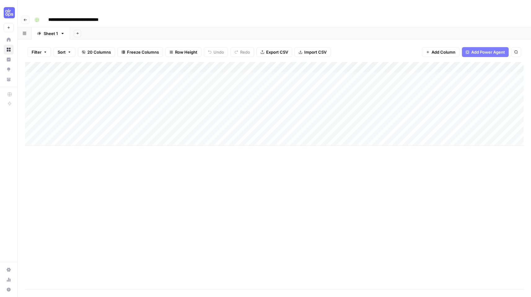
click at [119, 62] on div "Add Column" at bounding box center [274, 104] width 499 height 84
click at [120, 64] on div "Add Column" at bounding box center [274, 104] width 499 height 84
click at [120, 64] on body "**********" at bounding box center [265, 148] width 531 height 297
type textarea "*******"
type textarea "**********"
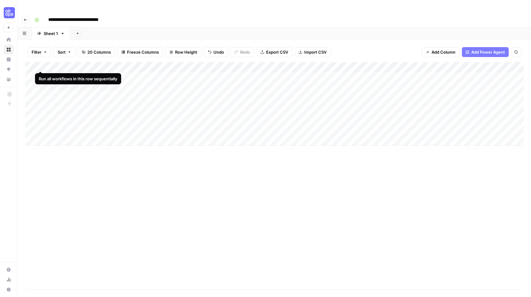
click at [42, 64] on div "Add Column" at bounding box center [274, 104] width 499 height 84
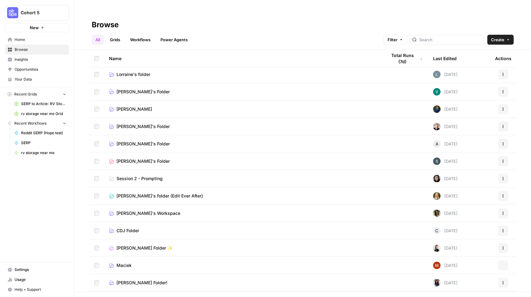
scroll to position [333, 0]
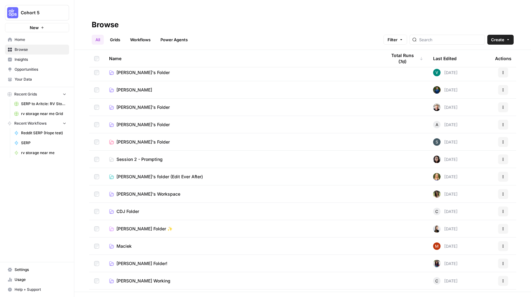
click at [127, 87] on span "[PERSON_NAME]" at bounding box center [135, 90] width 36 height 6
